Goal: Communication & Community: Answer question/provide support

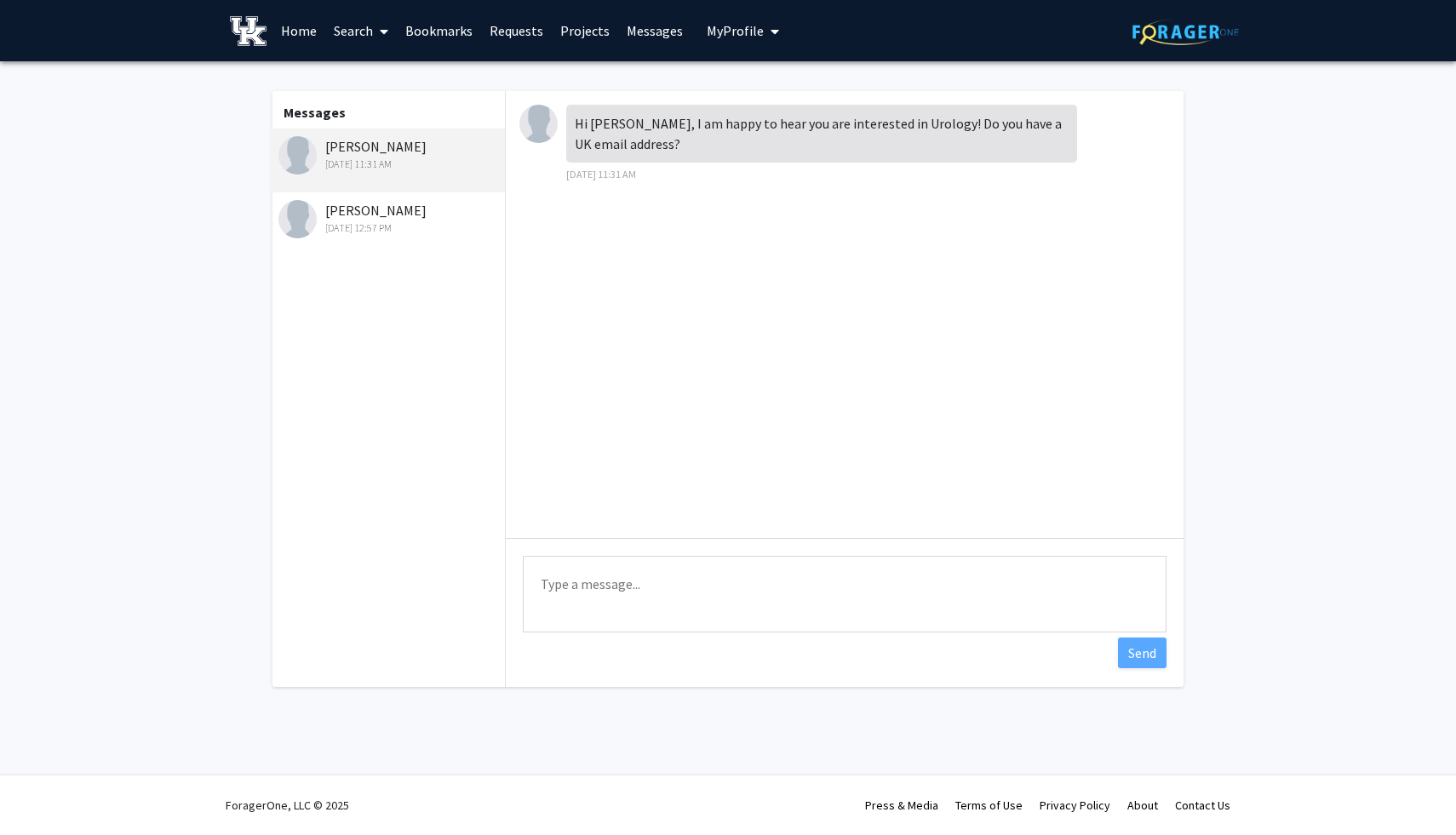
click at [717, 573] on textarea "Type a message" at bounding box center [845, 594] width 644 height 77
click at [554, 585] on textarea "Yes my email address is [EMAIL_ADDRESS][DOMAIN_NAME]" at bounding box center [845, 594] width 644 height 77
type textarea "Yes, my email address is [EMAIL_ADDRESS][DOMAIN_NAME]"
click at [1148, 664] on button "Send" at bounding box center [1142, 652] width 49 height 31
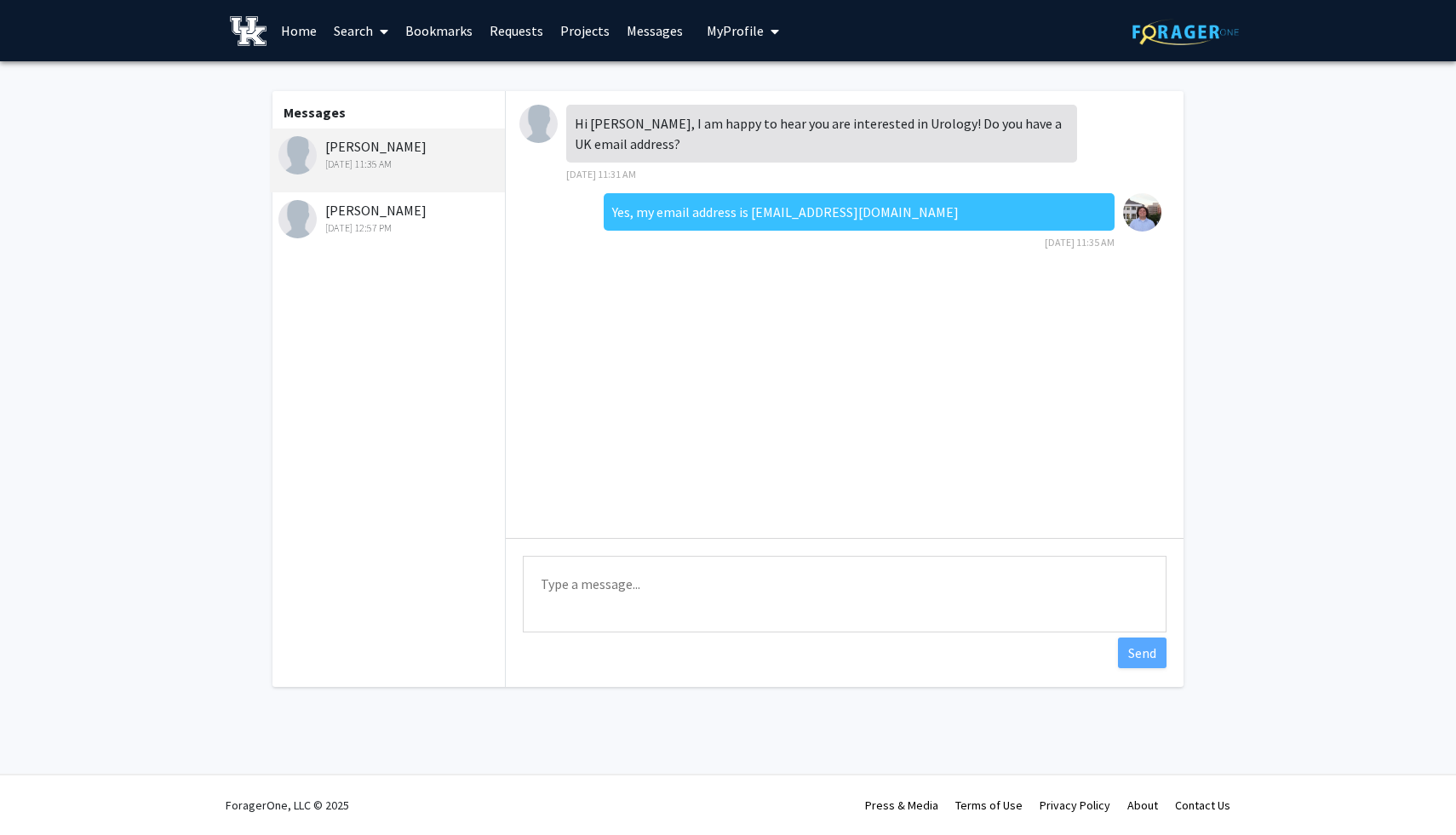
click at [301, 25] on link "Home" at bounding box center [299, 31] width 53 height 60
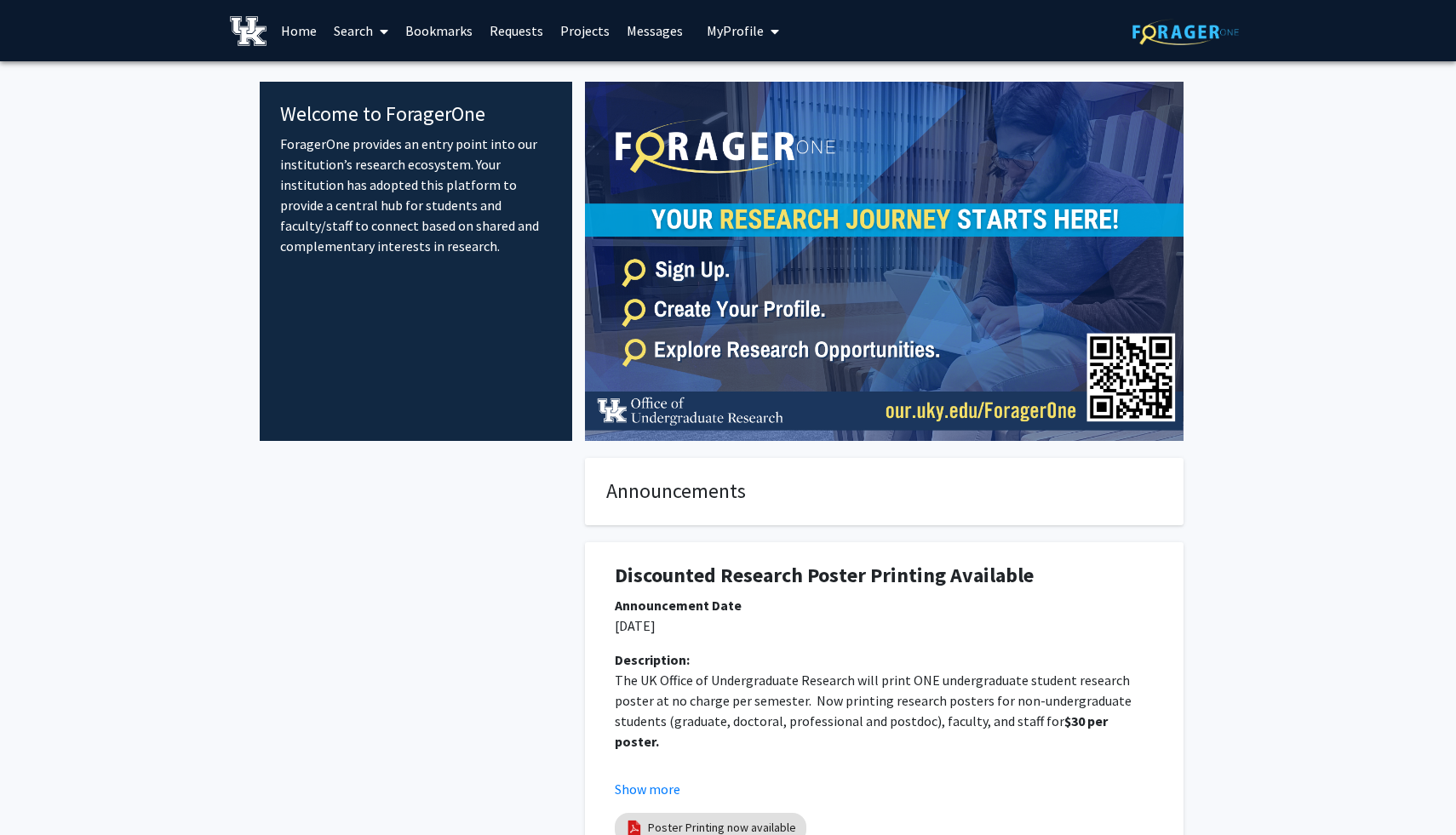
click at [513, 25] on link "Requests" at bounding box center [516, 31] width 70 height 60
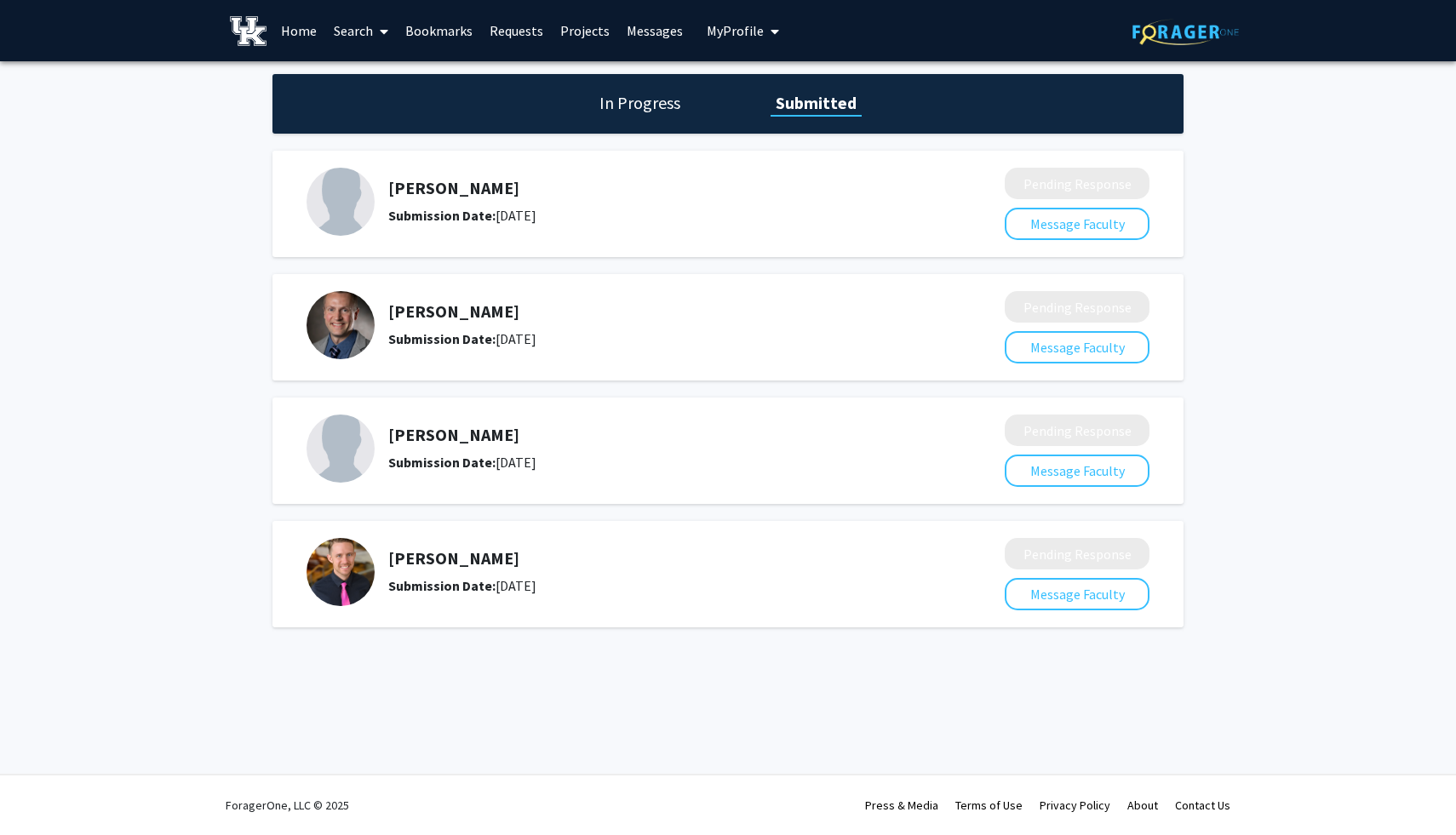
click at [440, 315] on h5 "[PERSON_NAME]" at bounding box center [651, 311] width 526 height 21
click at [625, 37] on link "Messages" at bounding box center [654, 31] width 73 height 60
